Goal: Information Seeking & Learning: Learn about a topic

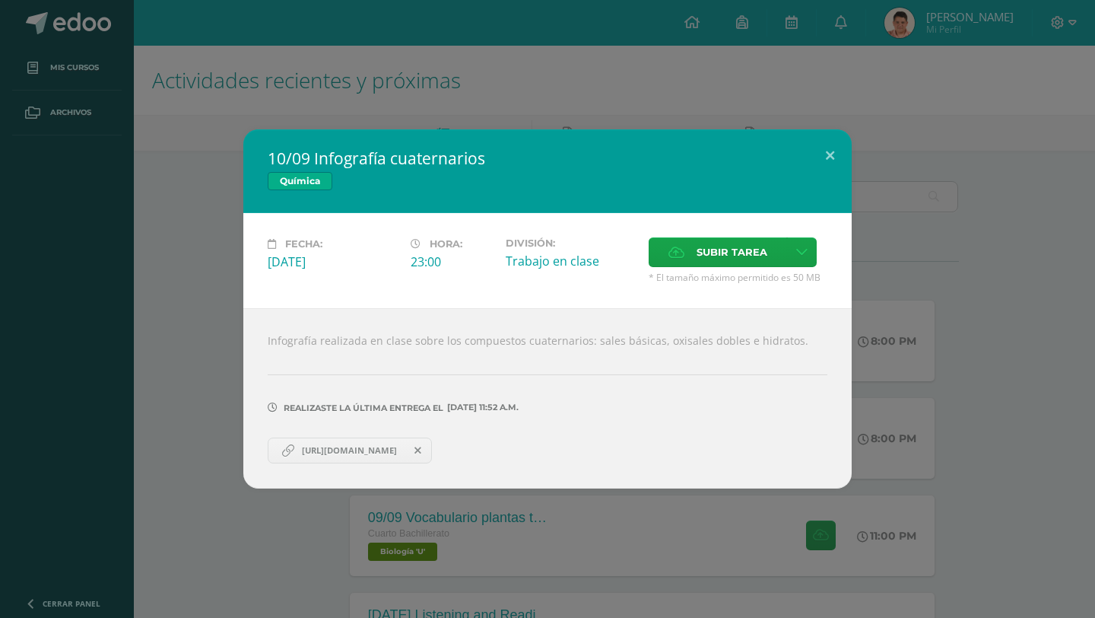
scroll to position [345, 0]
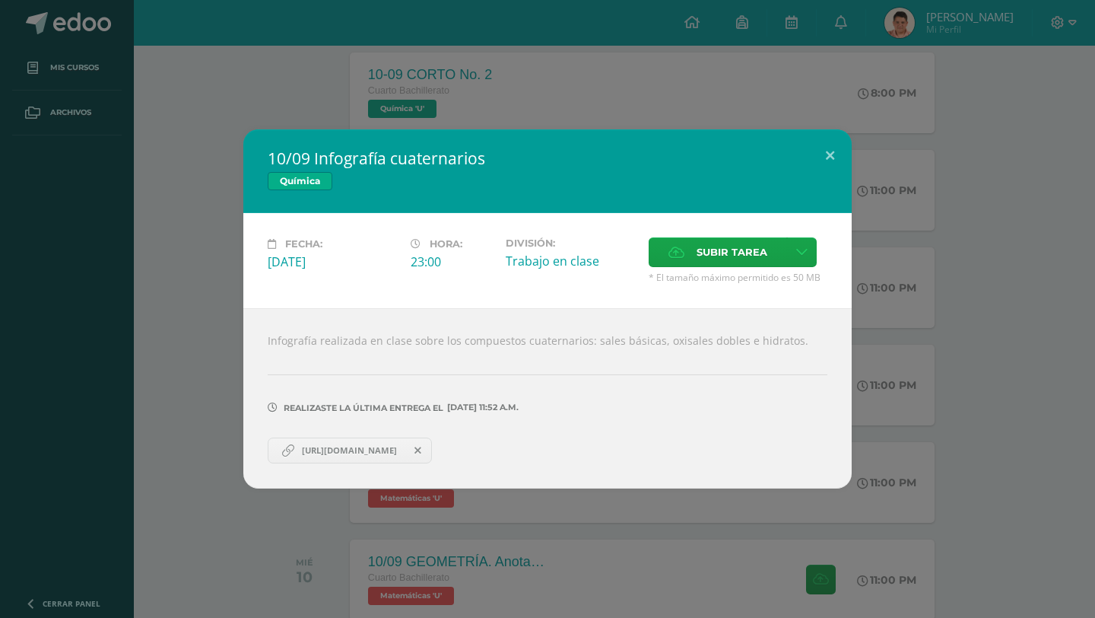
click at [648, 29] on div "10/09 Infografía cuaternarios Química Fecha: [DATE] Hora: 23:00 División: Acept…" at bounding box center [547, 309] width 1095 height 618
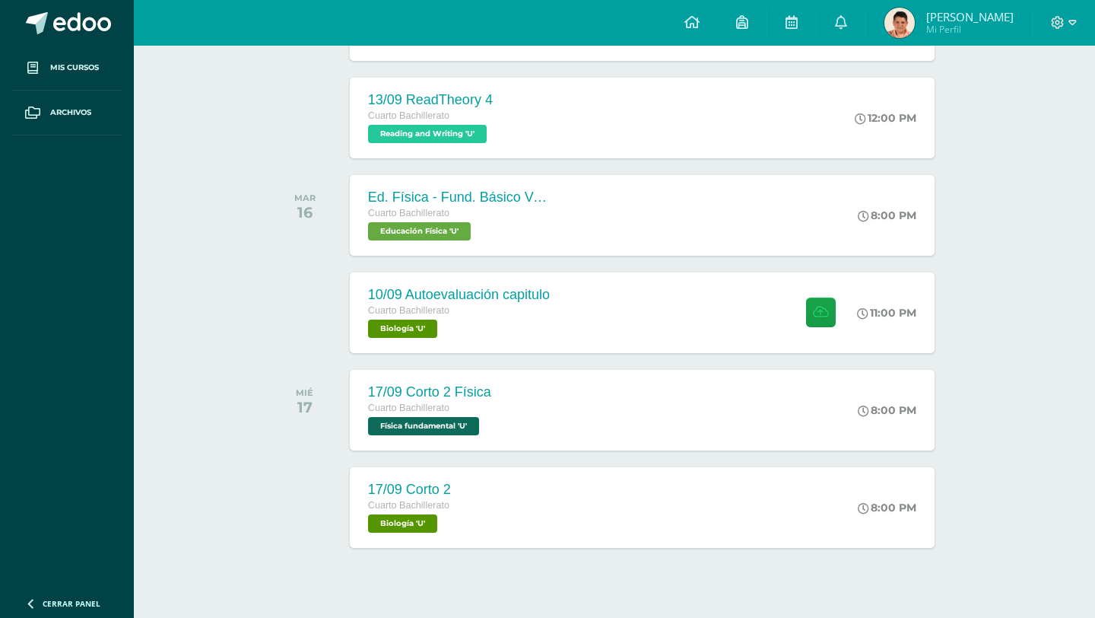
scroll to position [1514, 0]
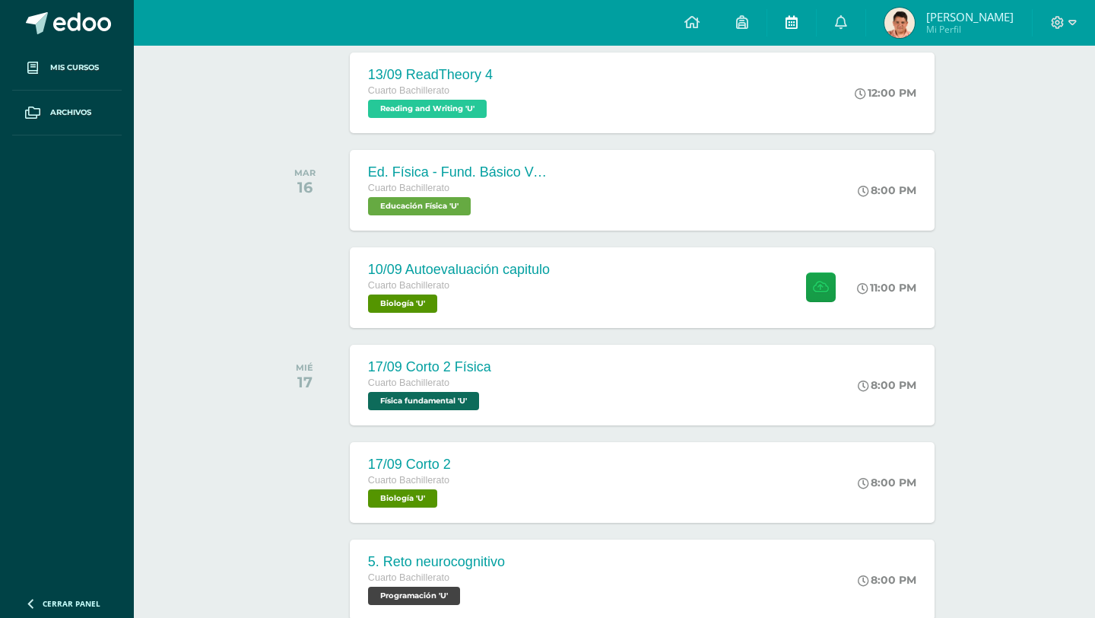
click at [798, 30] on span at bounding box center [792, 22] width 12 height 17
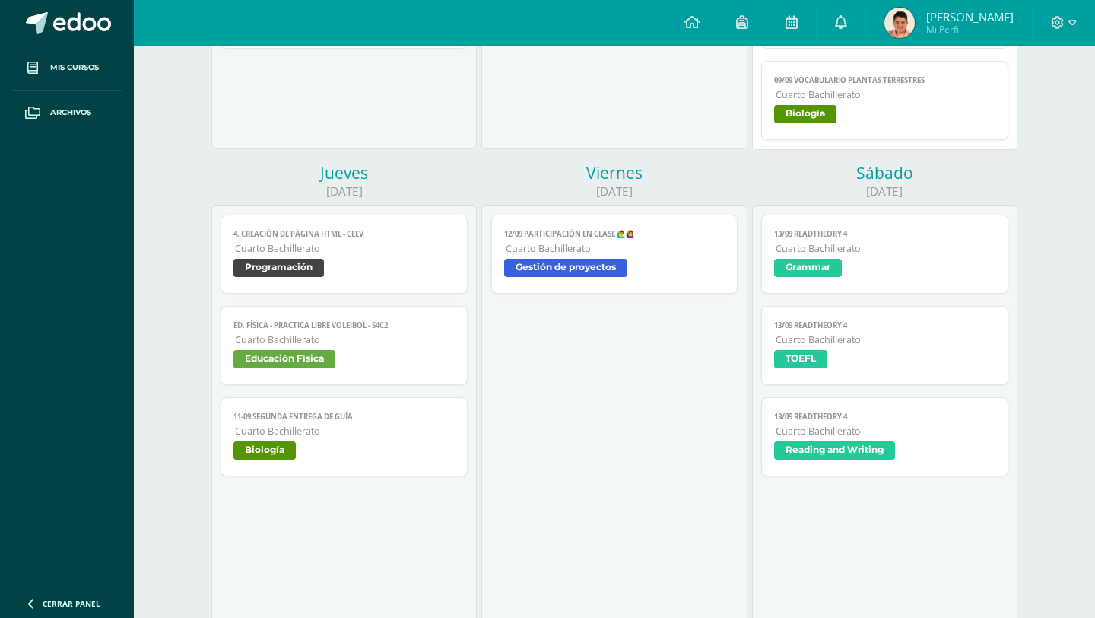
scroll to position [796, 0]
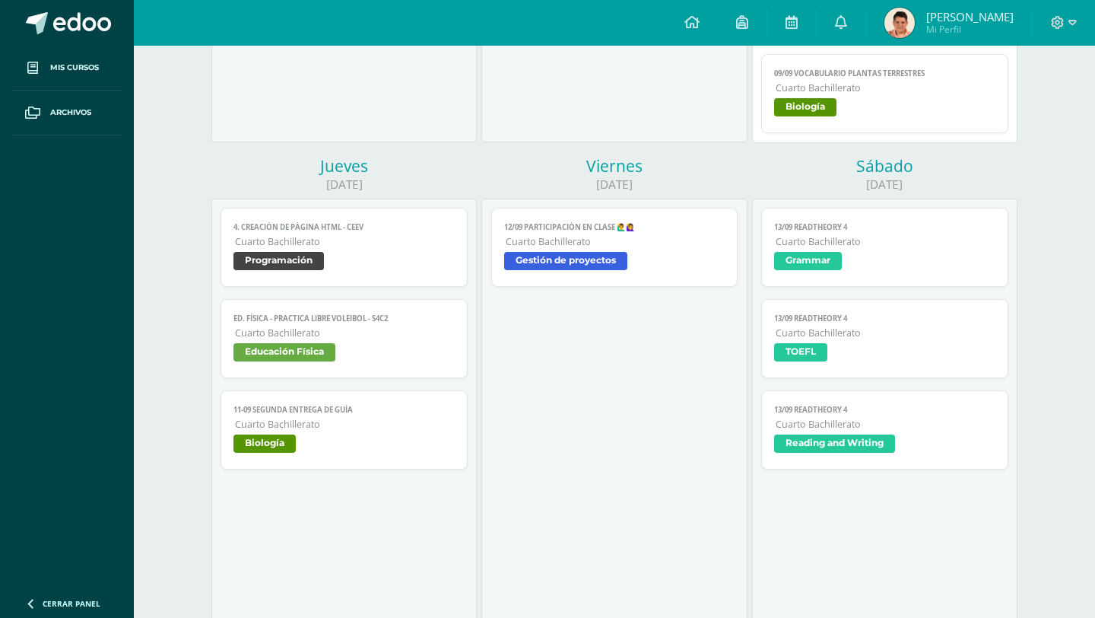
click at [588, 6] on div "Configuración Cerrar sesión Sergio André Mi Perfil Avisos 12 avisos sin leer Av…" at bounding box center [614, 23] width 961 height 46
